Goal: Find specific page/section: Find specific page/section

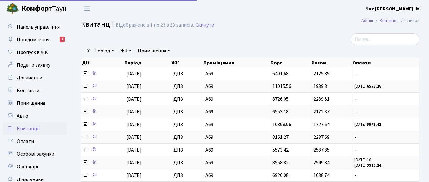
select select "25"
click at [38, 39] on span "Повідомлення" at bounding box center [33, 39] width 32 height 7
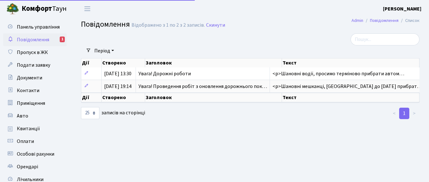
select select "25"
click at [25, 127] on span "Квитанції" at bounding box center [28, 128] width 23 height 7
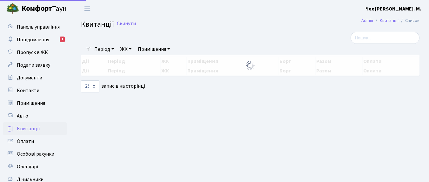
select select "25"
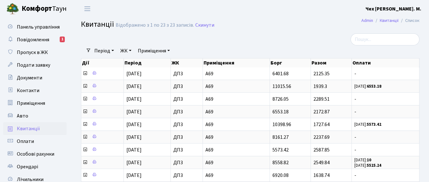
scroll to position [1, 0]
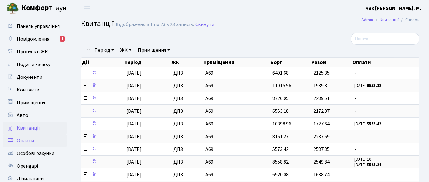
click at [24, 140] on span "Оплати" at bounding box center [25, 140] width 17 height 7
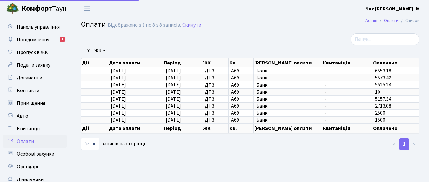
select select "25"
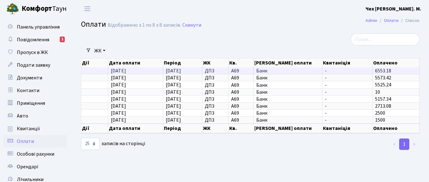
scroll to position [1, 0]
click at [346, 71] on span "-" at bounding box center [347, 70] width 45 height 5
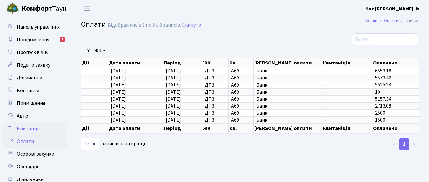
click at [24, 129] on span "Квитанції" at bounding box center [28, 128] width 23 height 7
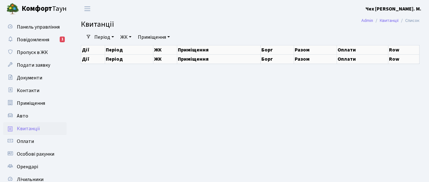
select select "25"
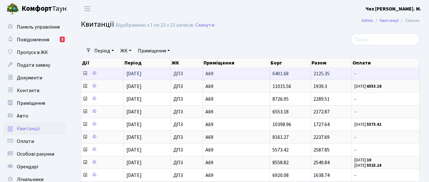
click at [84, 74] on icon at bounding box center [85, 73] width 5 height 5
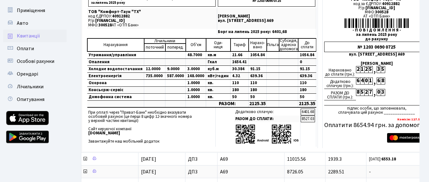
scroll to position [89, 0]
